Goal: Entertainment & Leisure: Browse casually

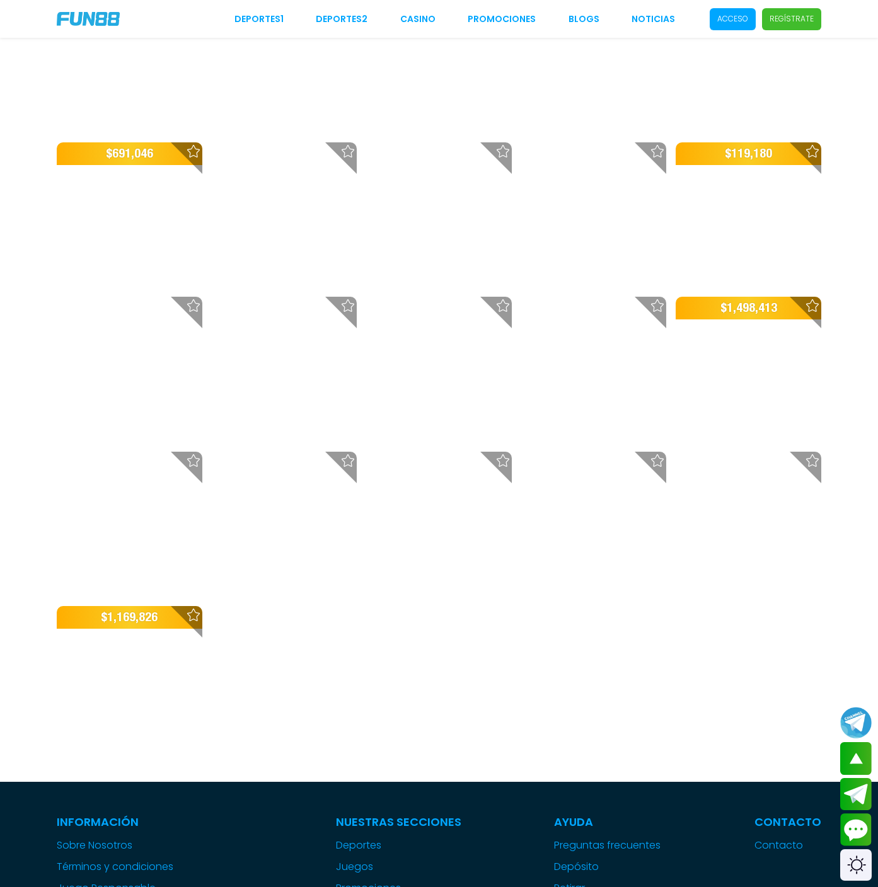
scroll to position [1147, 0]
